Goal: Check status

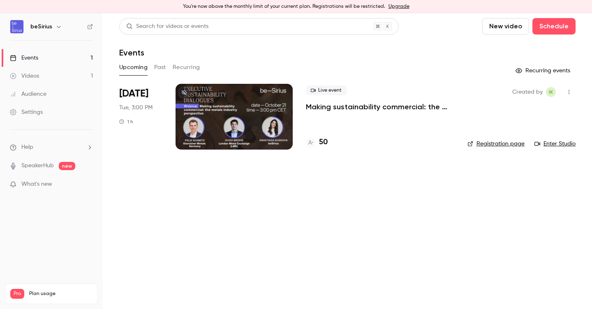
click at [337, 150] on li "Oct 21 Tue, 3:00 PM 1 h Live event Making sustainability commercial: the metals…" at bounding box center [347, 122] width 457 height 76
click at [327, 142] on h4 "50" at bounding box center [323, 142] width 9 height 11
